Goal: Task Accomplishment & Management: Manage account settings

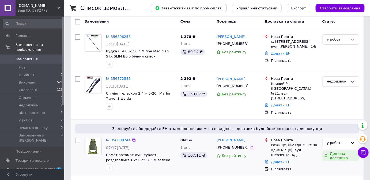
scroll to position [122, 0]
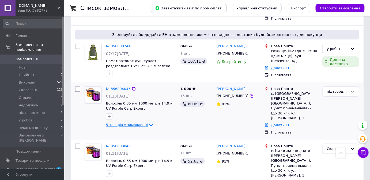
click at [119, 124] on span "5 товарів у замовленні" at bounding box center [127, 125] width 42 height 4
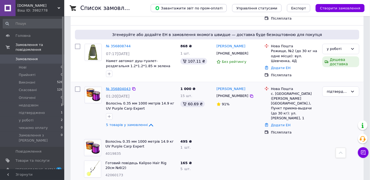
click at [118, 87] on link "№ 356804043" at bounding box center [118, 89] width 25 height 4
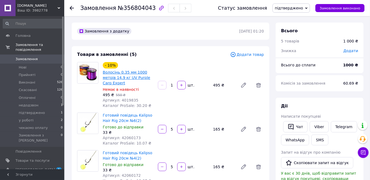
click at [121, 76] on link "Волосінь 0.35 мм 1000 метрів 14.9 кг UV Purple Carp Expert" at bounding box center [126, 77] width 47 height 15
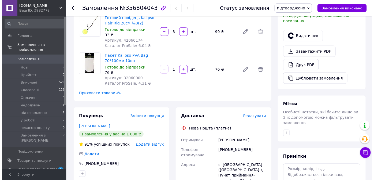
scroll to position [171, 0]
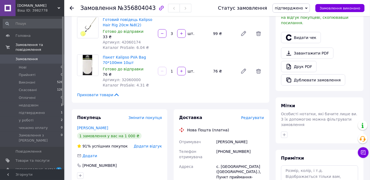
click at [254, 115] on span "Редагувати" at bounding box center [253, 117] width 23 height 4
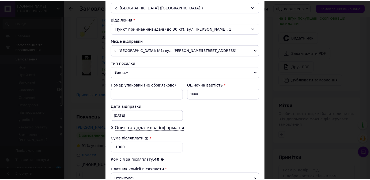
scroll to position [227, 0]
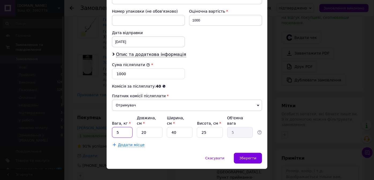
click at [119, 127] on input "5" at bounding box center [122, 132] width 21 height 11
click at [114, 127] on input "5" at bounding box center [122, 132] width 21 height 11
click at [117, 127] on input "5.5" at bounding box center [122, 132] width 21 height 11
type input "0.5"
click at [157, 127] on input "20" at bounding box center [150, 132] width 26 height 11
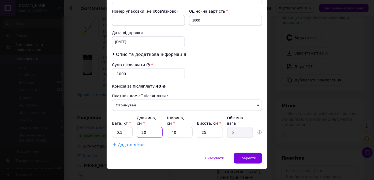
type input "2"
type input "0.5"
type input "1"
type input "0.25"
type input "17"
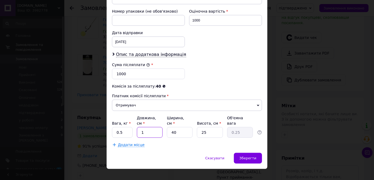
type input "4.25"
type input "17"
drag, startPoint x: 178, startPoint y: 126, endPoint x: 158, endPoint y: 125, distance: 20.4
click at [158, 125] on div "Вага, кг * 0.5 Довжина, см * 17 Ширина, см * 40 Висота, см * 25 Об'ємна вага 4.…" at bounding box center [187, 126] width 150 height 23
type input "1"
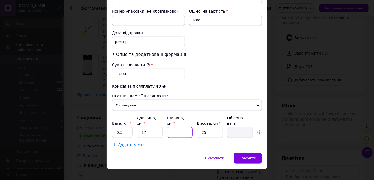
type input "0.11"
type input "13"
type input "1.38"
type input "13"
drag, startPoint x: 207, startPoint y: 124, endPoint x: 193, endPoint y: 130, distance: 15.3
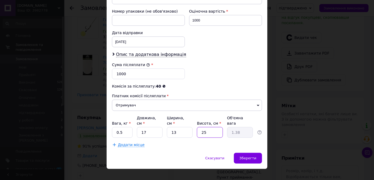
click at [193, 129] on div "Вага, кг * 0.5 Довжина, см * 17 Ширина, см * 13 Висота, см * 25 Об'ємна вага 1.…" at bounding box center [187, 126] width 150 height 23
type input "1"
type input "0.1"
type input "11"
type input "0.61"
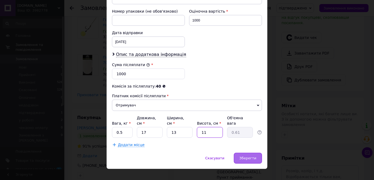
type input "11"
click at [249, 153] on div "Зберегти" at bounding box center [248, 158] width 28 height 11
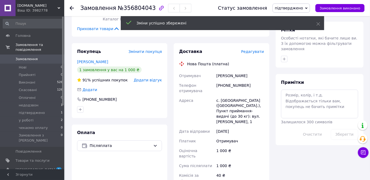
scroll to position [317, 0]
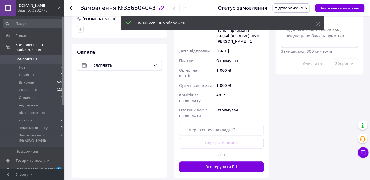
drag, startPoint x: 227, startPoint y: 155, endPoint x: 187, endPoint y: 144, distance: 41.6
click at [226, 161] on button "Згенерувати ЕН" at bounding box center [221, 166] width 85 height 11
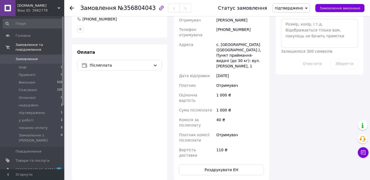
click at [297, 6] on span "підтверджено" at bounding box center [289, 8] width 28 height 4
click at [295, 27] on li "Виконано" at bounding box center [291, 27] width 37 height 8
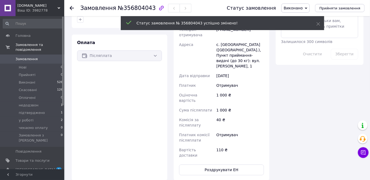
scroll to position [307, 0]
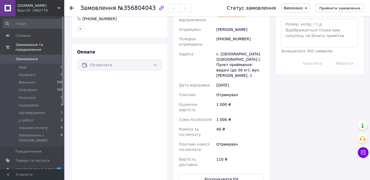
click at [297, 7] on span "Виконано" at bounding box center [293, 8] width 19 height 4
drag, startPoint x: 193, startPoint y: 11, endPoint x: 165, endPoint y: 1, distance: 29.6
click at [188, 10] on div "Замовлення №356804043" at bounding box center [148, 8] width 136 height 16
drag, startPoint x: 73, startPoint y: 3, endPoint x: 70, endPoint y: 37, distance: 33.6
click at [73, 4] on div at bounding box center [75, 8] width 11 height 16
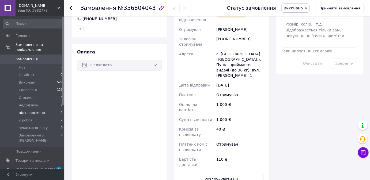
click at [32, 110] on span "підтверджено" at bounding box center [32, 112] width 26 height 5
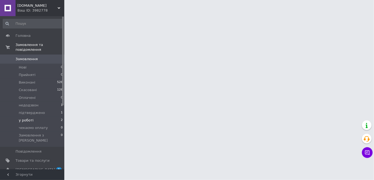
click at [29, 118] on span "у роботі" at bounding box center [26, 120] width 15 height 5
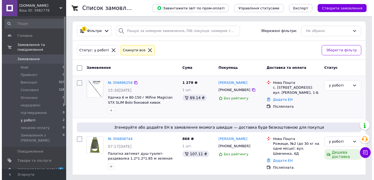
scroll to position [1, 0]
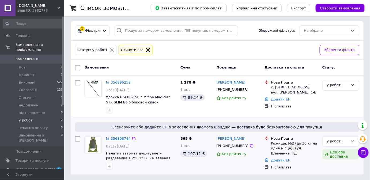
click at [123, 139] on link "№ 356808744" at bounding box center [118, 138] width 25 height 4
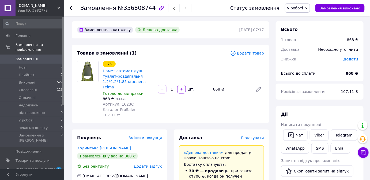
click at [260, 135] on span "Редагувати" at bounding box center [253, 137] width 23 height 4
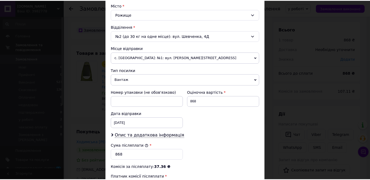
scroll to position [227, 0]
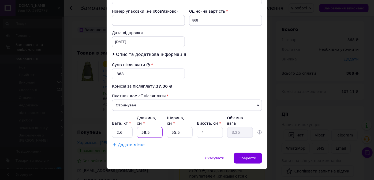
click at [152, 127] on input "58.5" at bounding box center [150, 132] width 26 height 11
type input "58."
type input "3.22"
type input "5"
type input "0.28"
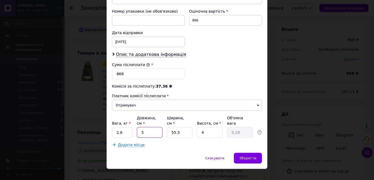
type input "56"
type input "3.11"
type input "56"
click at [183, 127] on input "55.5" at bounding box center [180, 132] width 26 height 11
type input "55."
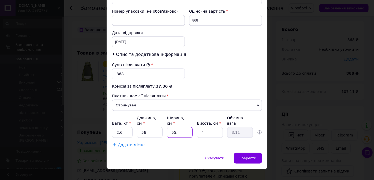
type input "3.08"
type input "55"
click at [209, 127] on input "4" at bounding box center [210, 132] width 26 height 11
type input "7"
type input "5.39"
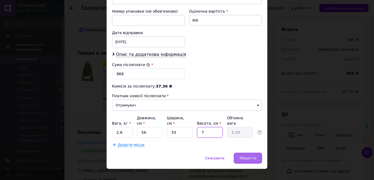
type input "7"
click at [250, 153] on div "Зберегти" at bounding box center [248, 158] width 28 height 11
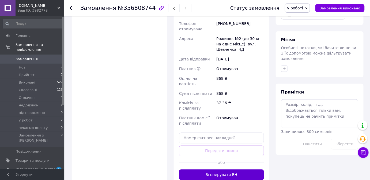
scroll to position [245, 0]
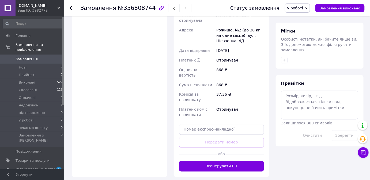
click at [207, 161] on button "Згенерувати ЕН" at bounding box center [221, 166] width 85 height 11
click at [302, 6] on span "у роботі" at bounding box center [296, 8] width 16 height 4
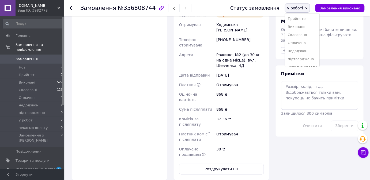
click at [299, 25] on li "Виконано" at bounding box center [303, 27] width 35 height 8
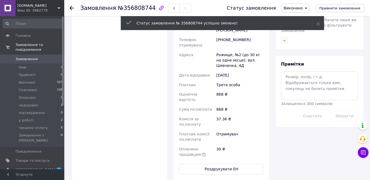
click at [72, 8] on use at bounding box center [72, 8] width 4 height 4
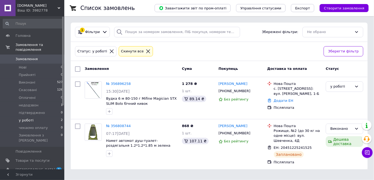
click at [127, 50] on div "Cкинути все" at bounding box center [132, 52] width 25 height 6
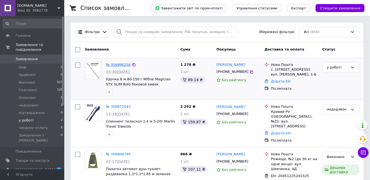
click at [120, 64] on link "№ 356896258" at bounding box center [118, 64] width 25 height 4
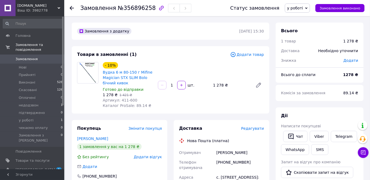
click at [252, 129] on span "Редагувати" at bounding box center [253, 128] width 23 height 4
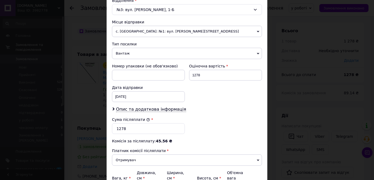
scroll to position [195, 0]
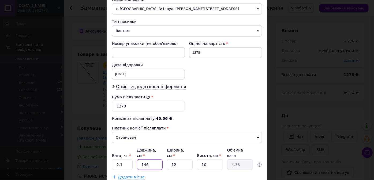
click at [149, 159] on input "146" at bounding box center [150, 164] width 26 height 11
type input "14"
type input "0.42"
type input "1"
type input "0.1"
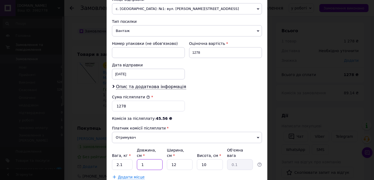
type input "15"
type input "0.45"
type input "151"
type input "4.53"
type input "151"
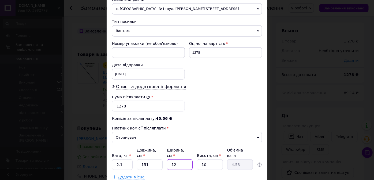
click at [175, 159] on input "12" at bounding box center [180, 164] width 26 height 11
type input "1"
type input "0.38"
type input "14"
type input "5.29"
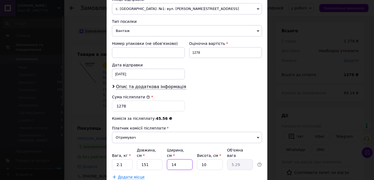
type input "14"
click at [206, 159] on input "10" at bounding box center [210, 164] width 26 height 11
type input "1"
type input "0.53"
type input "11"
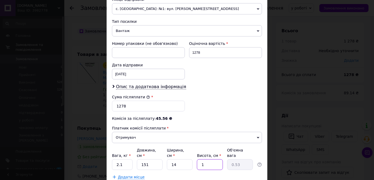
type input "5.81"
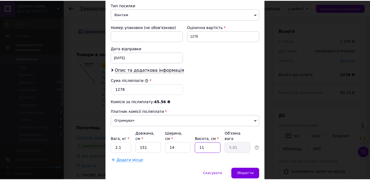
scroll to position [227, 0]
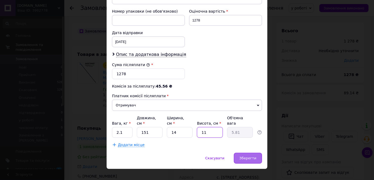
type input "11"
click at [250, 154] on div "Зберегти" at bounding box center [248, 158] width 28 height 11
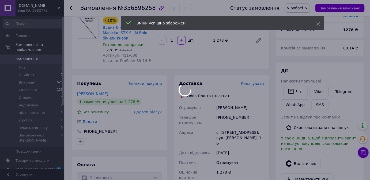
scroll to position [171, 0]
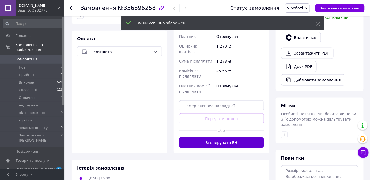
click at [206, 137] on button "Згенерувати ЕН" at bounding box center [221, 142] width 85 height 11
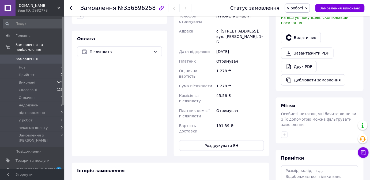
drag, startPoint x: 300, startPoint y: 7, endPoint x: 299, endPoint y: 21, distance: 14.2
click at [300, 7] on span "у роботі" at bounding box center [296, 8] width 16 height 4
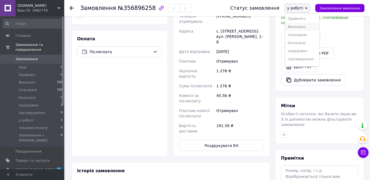
click at [299, 26] on li "Виконано" at bounding box center [303, 27] width 35 height 8
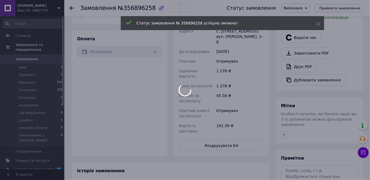
scroll to position [161, 0]
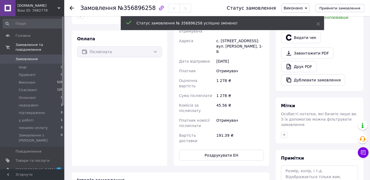
click at [72, 7] on icon at bounding box center [72, 8] width 4 height 4
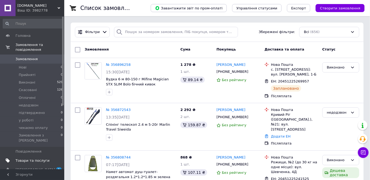
click at [37, 158] on span "Товари та послуги" at bounding box center [33, 160] width 34 height 5
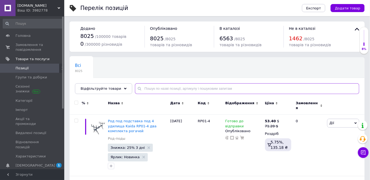
paste input "SF24199"
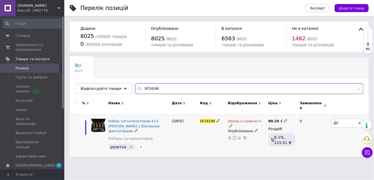
type input "SF24199"
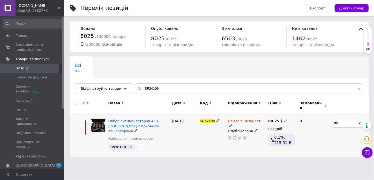
click at [233, 124] on icon at bounding box center [230, 125] width 3 height 3
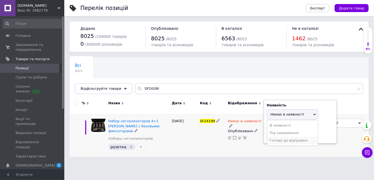
click at [288, 136] on li "Готово до відправки" at bounding box center [292, 140] width 51 height 8
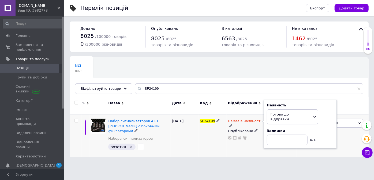
click at [192, 137] on div "[DATE]" at bounding box center [185, 135] width 28 height 42
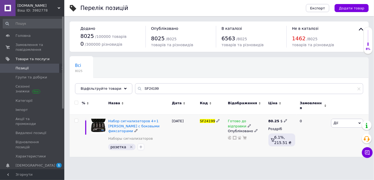
click at [337, 121] on span "Дії" at bounding box center [336, 123] width 5 height 4
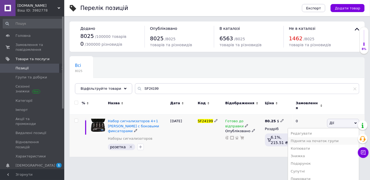
scroll to position [24, 0]
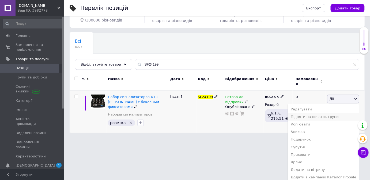
click at [321, 113] on li "Підняти на початок групи" at bounding box center [323, 117] width 71 height 8
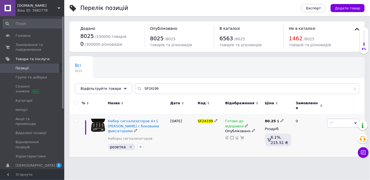
scroll to position [0, 0]
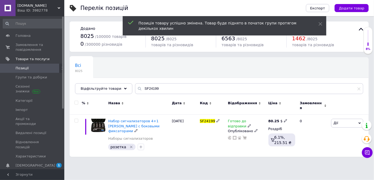
click at [339, 120] on span "Дії" at bounding box center [347, 122] width 32 height 9
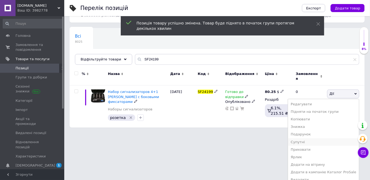
scroll to position [31, 0]
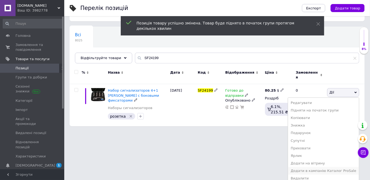
click at [339, 167] on li "Додати в кампанію Каталог ProSale" at bounding box center [323, 171] width 71 height 8
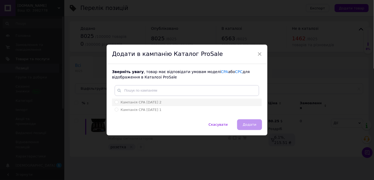
click at [116, 102] on input "Кампанія CPA [DATE] 2" at bounding box center [116, 101] width 3 height 3
radio input "true"
click at [250, 123] on span "Додати" at bounding box center [250, 124] width 14 height 4
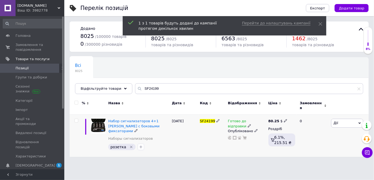
click at [339, 118] on span "Дії" at bounding box center [347, 122] width 32 height 9
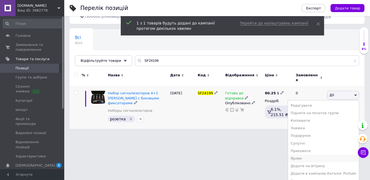
scroll to position [31, 0]
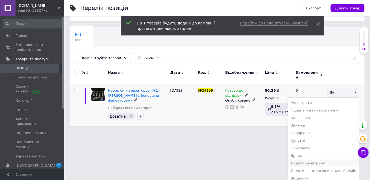
click at [324, 159] on li "Додати на вітрину" at bounding box center [323, 163] width 71 height 8
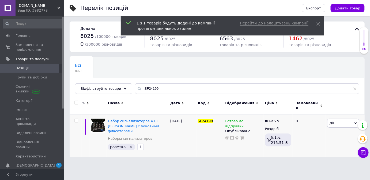
scroll to position [0, 0]
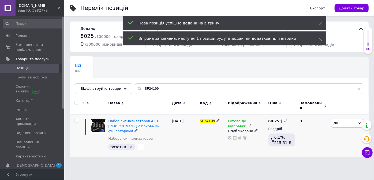
click at [336, 121] on span "Дії" at bounding box center [336, 123] width 5 height 4
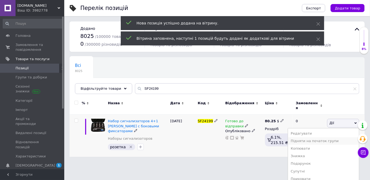
click at [326, 138] on li "Підняти на початок групи" at bounding box center [323, 141] width 71 height 8
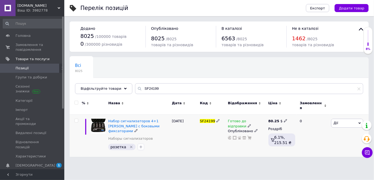
click at [335, 121] on span "Дії" at bounding box center [336, 123] width 5 height 4
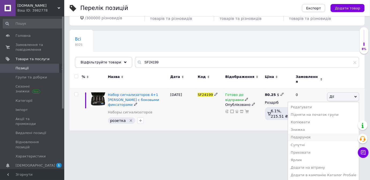
scroll to position [31, 0]
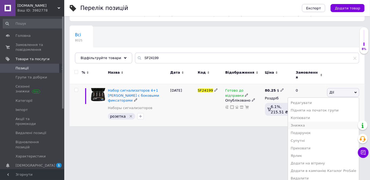
click at [313, 122] on li "Знижка" at bounding box center [323, 125] width 71 height 8
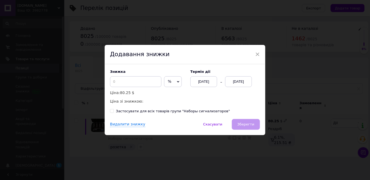
scroll to position [0, 0]
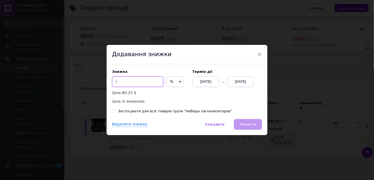
click at [119, 81] on input at bounding box center [137, 81] width 51 height 11
type input "17"
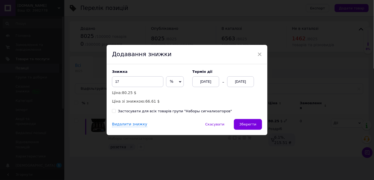
click at [237, 82] on div "[DATE]" at bounding box center [240, 81] width 27 height 11
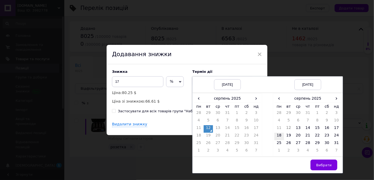
click at [277, 136] on td "18" at bounding box center [280, 136] width 10 height 8
click at [328, 163] on span "Вибрати" at bounding box center [324, 165] width 16 height 4
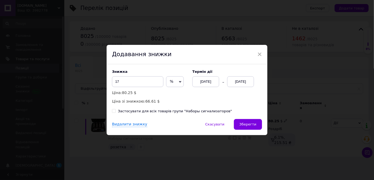
click at [241, 123] on span "Зберегти" at bounding box center [248, 124] width 17 height 4
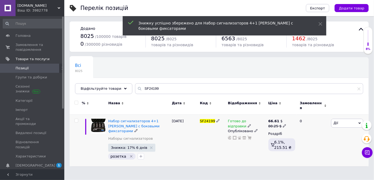
drag, startPoint x: 341, startPoint y: 117, endPoint x: 334, endPoint y: 135, distance: 19.1
click at [340, 118] on span "Дії" at bounding box center [347, 122] width 32 height 9
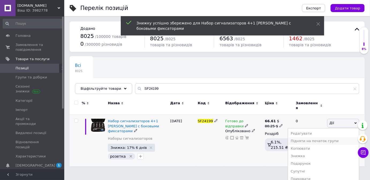
click at [328, 138] on li "Підняти на початок групи" at bounding box center [323, 141] width 71 height 8
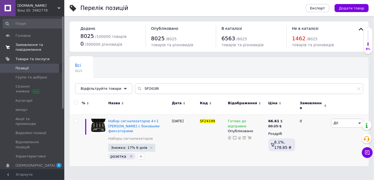
click at [27, 46] on span "Замовлення та повідомлення" at bounding box center [33, 47] width 34 height 10
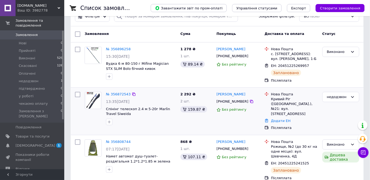
scroll to position [24, 0]
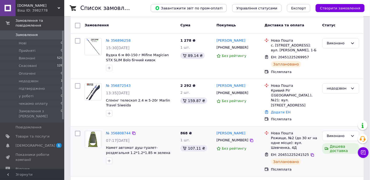
click at [197, 161] on div "868 ₴ 1 шт. 107.11 ₴" at bounding box center [197, 151] width 36 height 46
click at [355, 84] on div "недодзвон" at bounding box center [341, 88] width 37 height 10
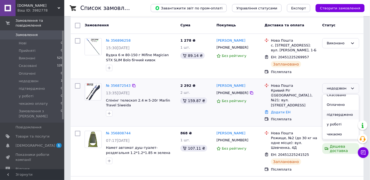
click at [341, 114] on li "підтверджено" at bounding box center [341, 115] width 36 height 10
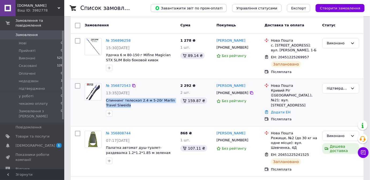
drag, startPoint x: 104, startPoint y: 99, endPoint x: 127, endPoint y: 104, distance: 23.3
click at [127, 104] on div "№ 356872543 13:35[DATE] Спиннинг телескоп 2.4 м 5-20г Marlin Travel Siweida" at bounding box center [141, 100] width 75 height 38
copy span "Спиннинг телескоп 2.4 м 5-20г Marlin Travel Siweida"
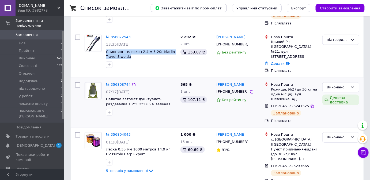
scroll to position [73, 0]
click at [31, 143] on span "[DEMOGRAPHIC_DATA]" at bounding box center [36, 145] width 40 height 5
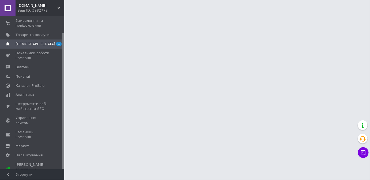
scroll to position [19, 0]
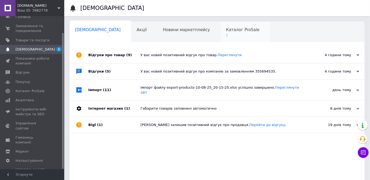
click at [226, 31] on span "Каталог ProSale" at bounding box center [243, 29] width 34 height 5
